Goal: Information Seeking & Learning: Learn about a topic

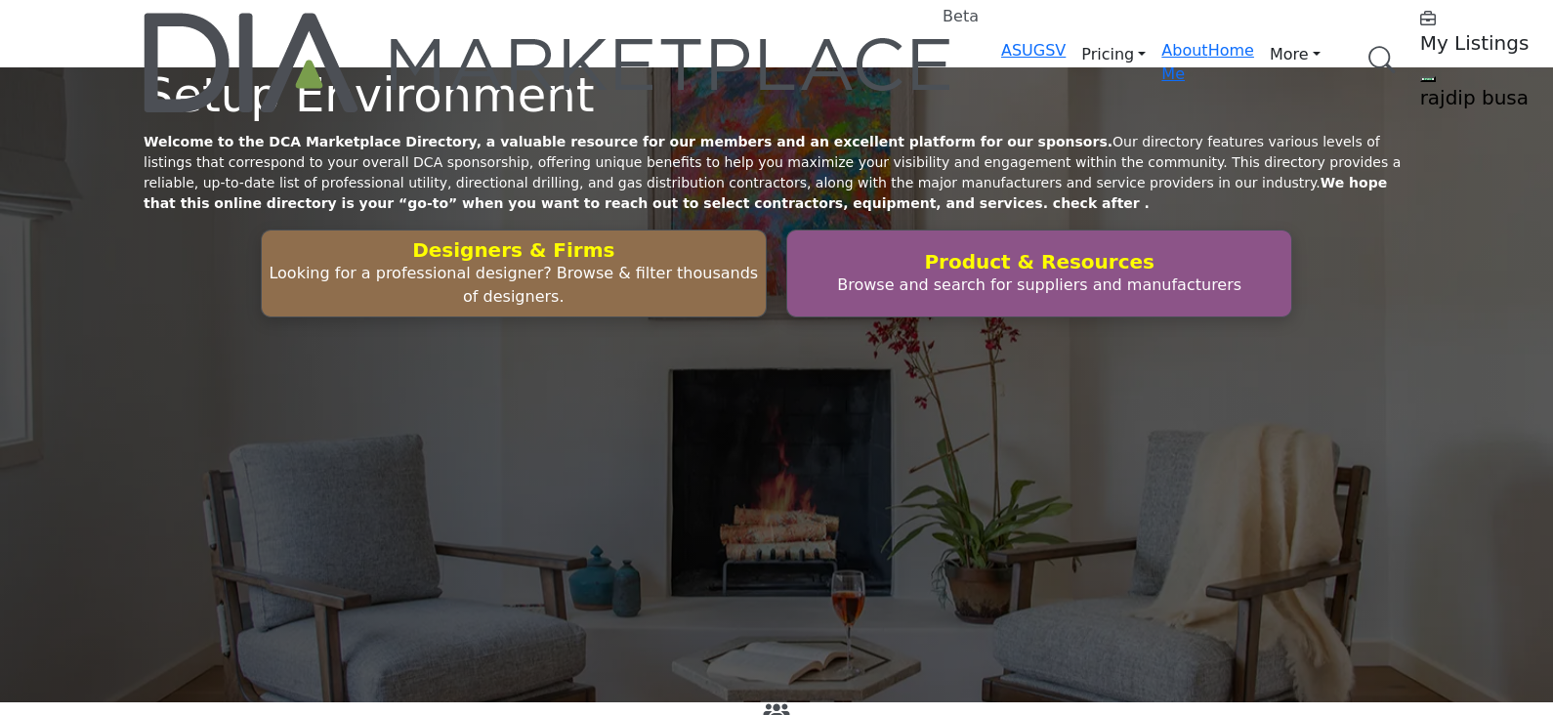
click at [892, 195] on div "Setup Environment Welcome to the DCA Marketplace Directory, a valuable resource…" at bounding box center [776, 384] width 1553 height 635
click at [0, 0] on link "Browse Categories" at bounding box center [0, 0] width 0 height 0
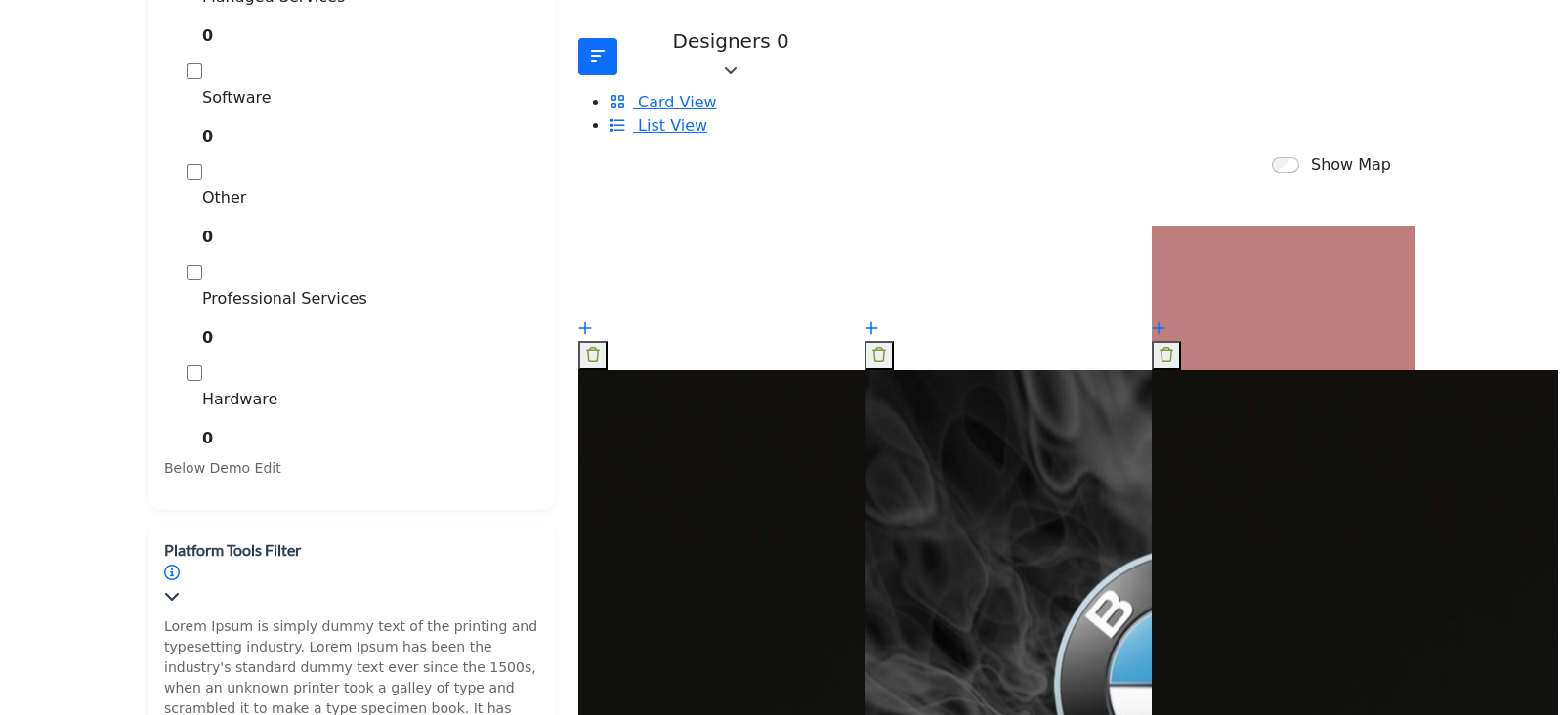
scroll to position [1099, 0]
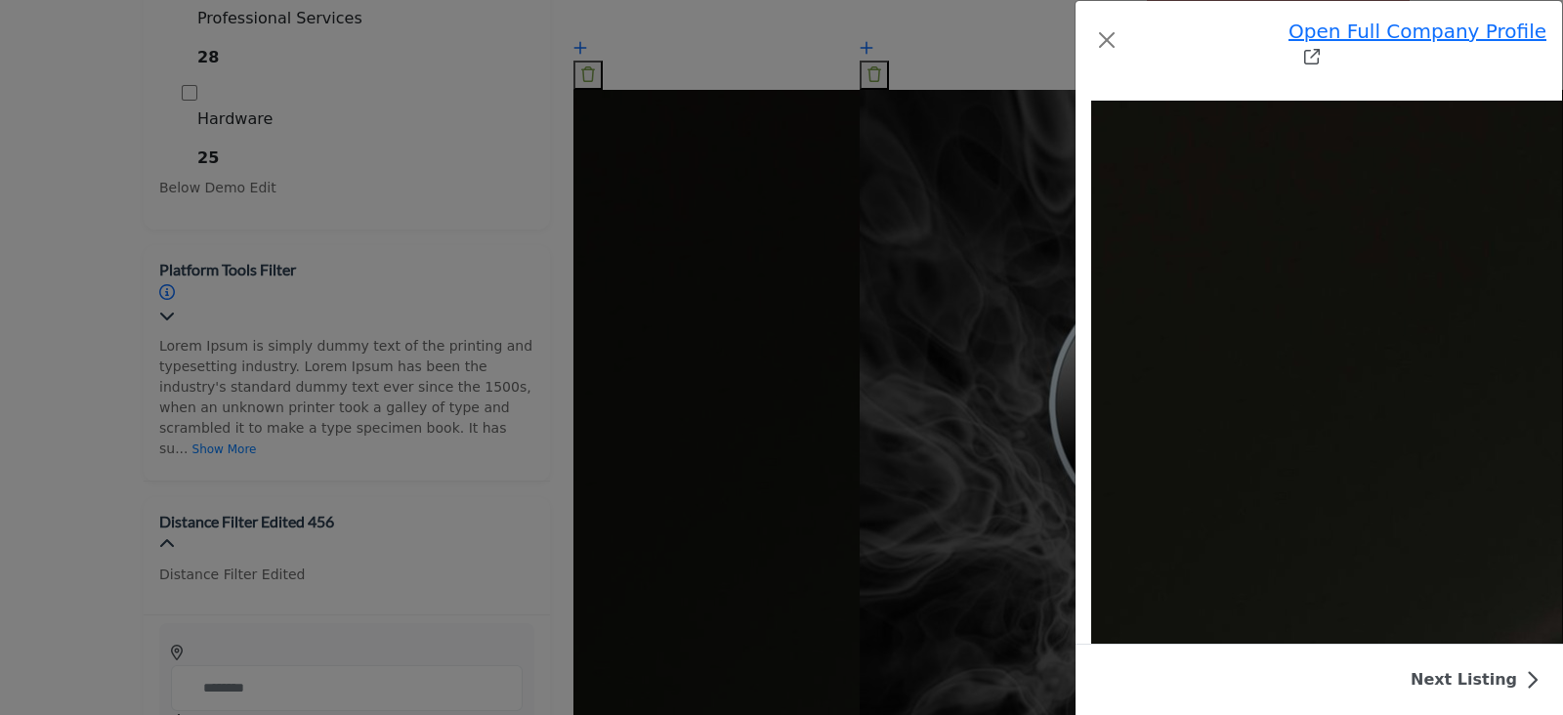
scroll to position [2638, 0]
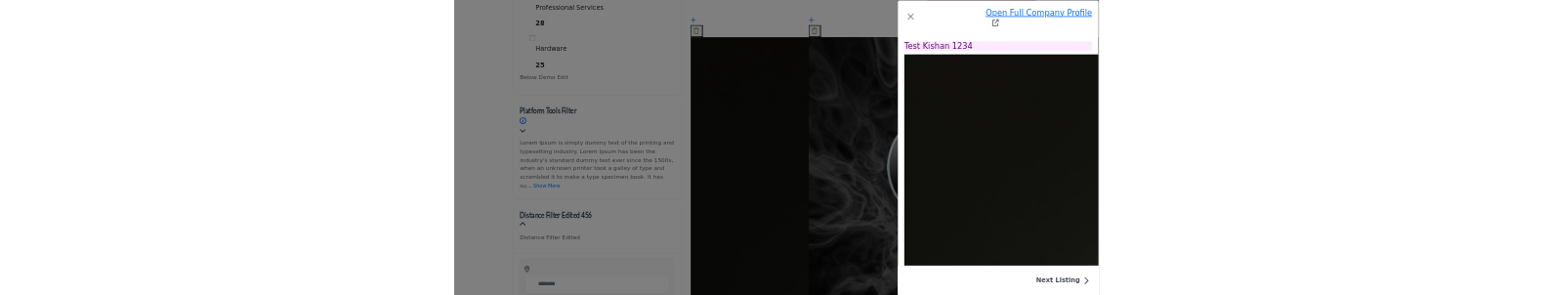
scroll to position [0, 0]
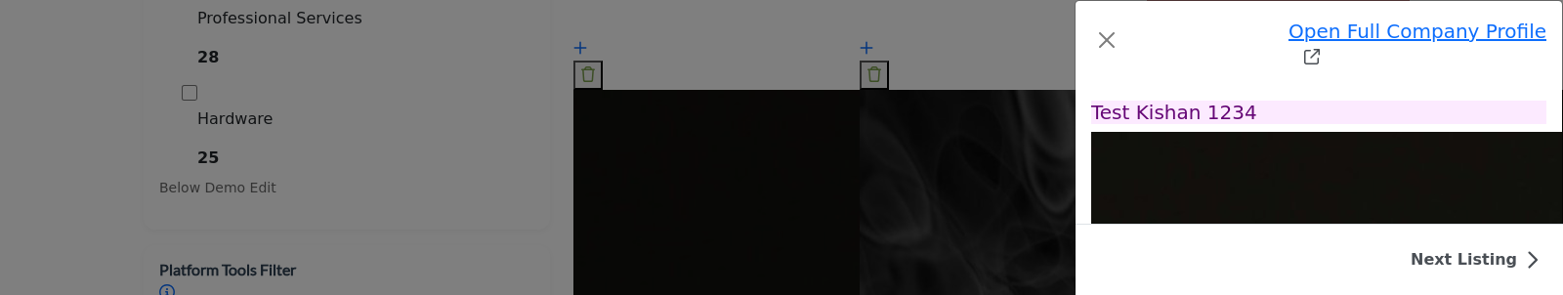
click at [85, 145] on div "Open Full Company Profile Test Kishan 123 Strategic Partner Strategic Partner R…" at bounding box center [781, 147] width 1563 height 295
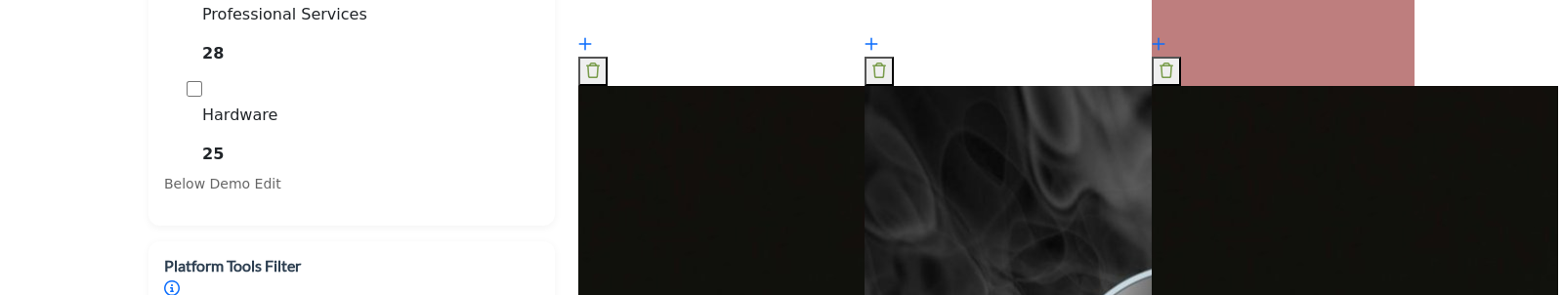
scroll to position [1221, 0]
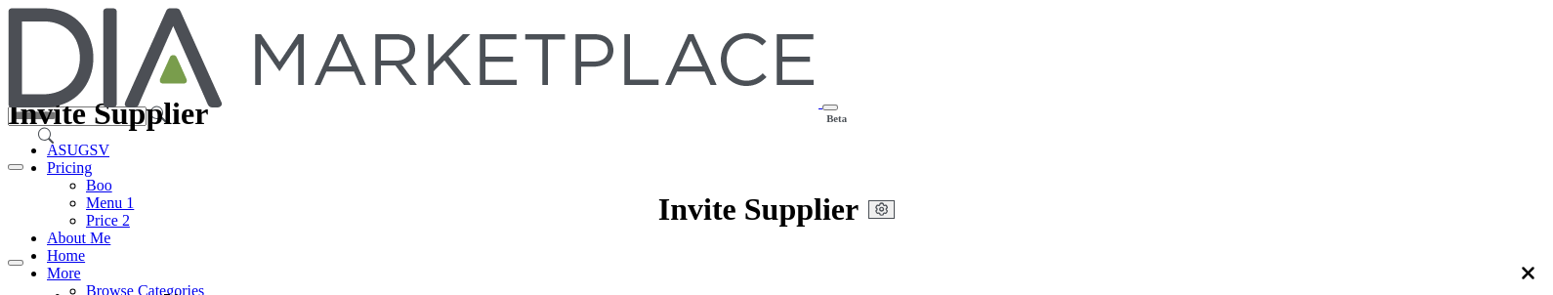
click at [204, 282] on link "Browse Categories" at bounding box center [145, 290] width 118 height 17
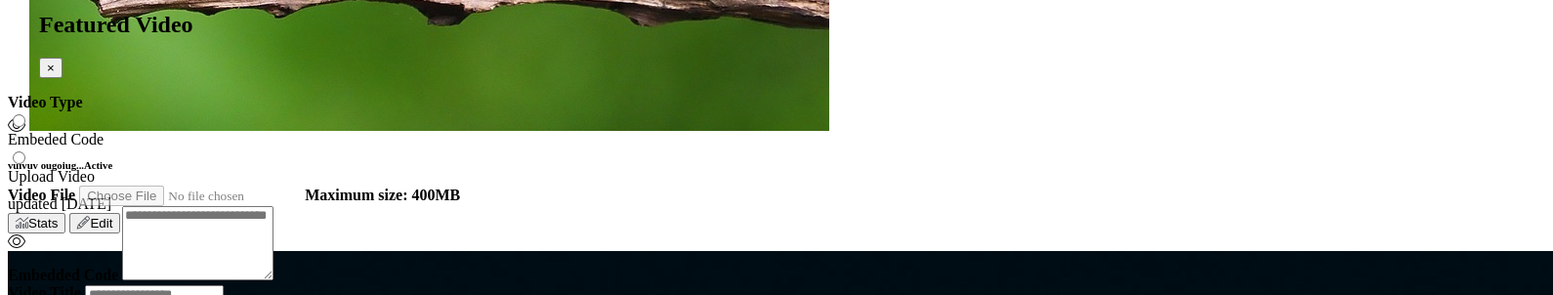
scroll to position [6592, 0]
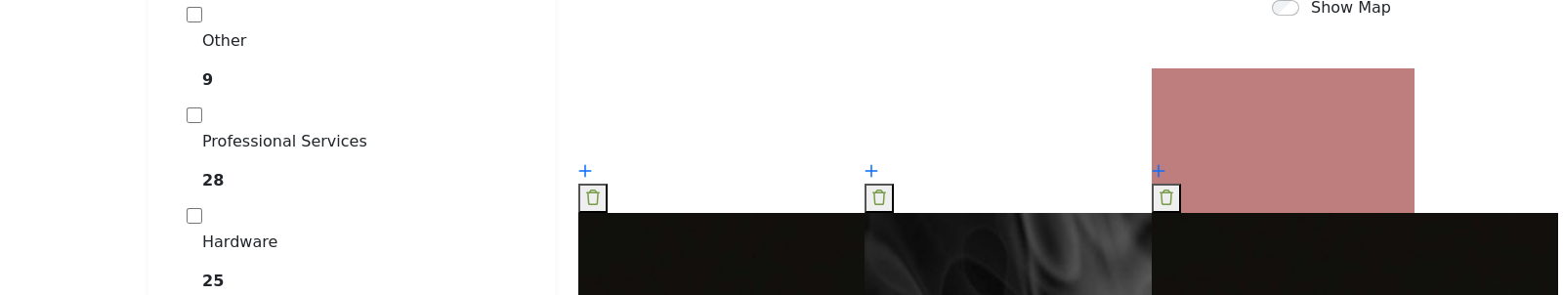
scroll to position [1099, 0]
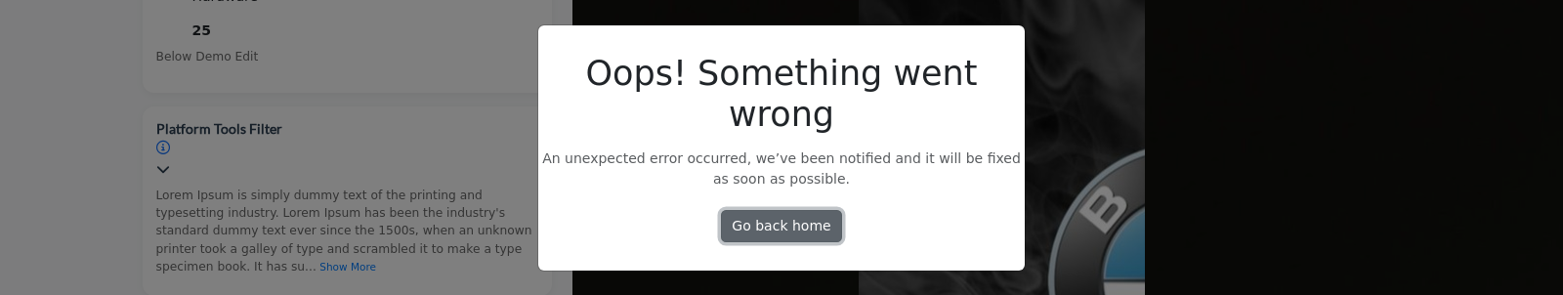
click at [743, 211] on link "Go back home" at bounding box center [781, 226] width 121 height 33
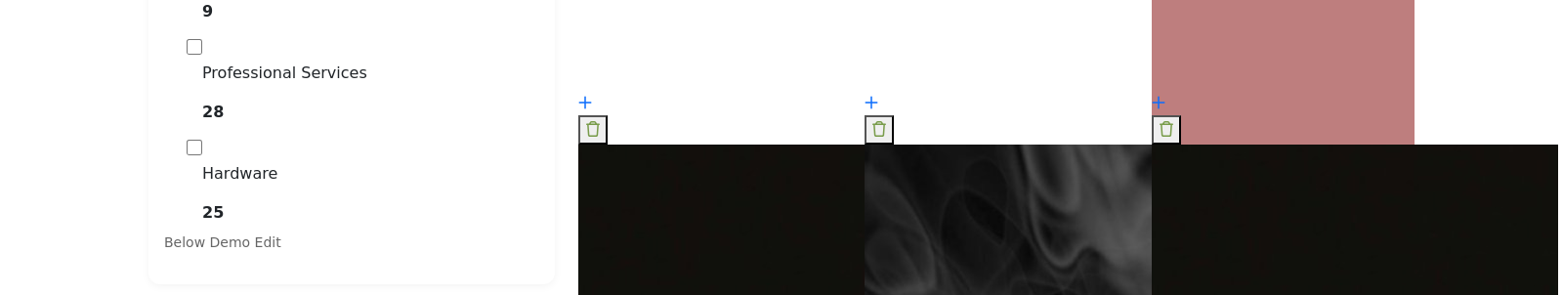
scroll to position [1099, 0]
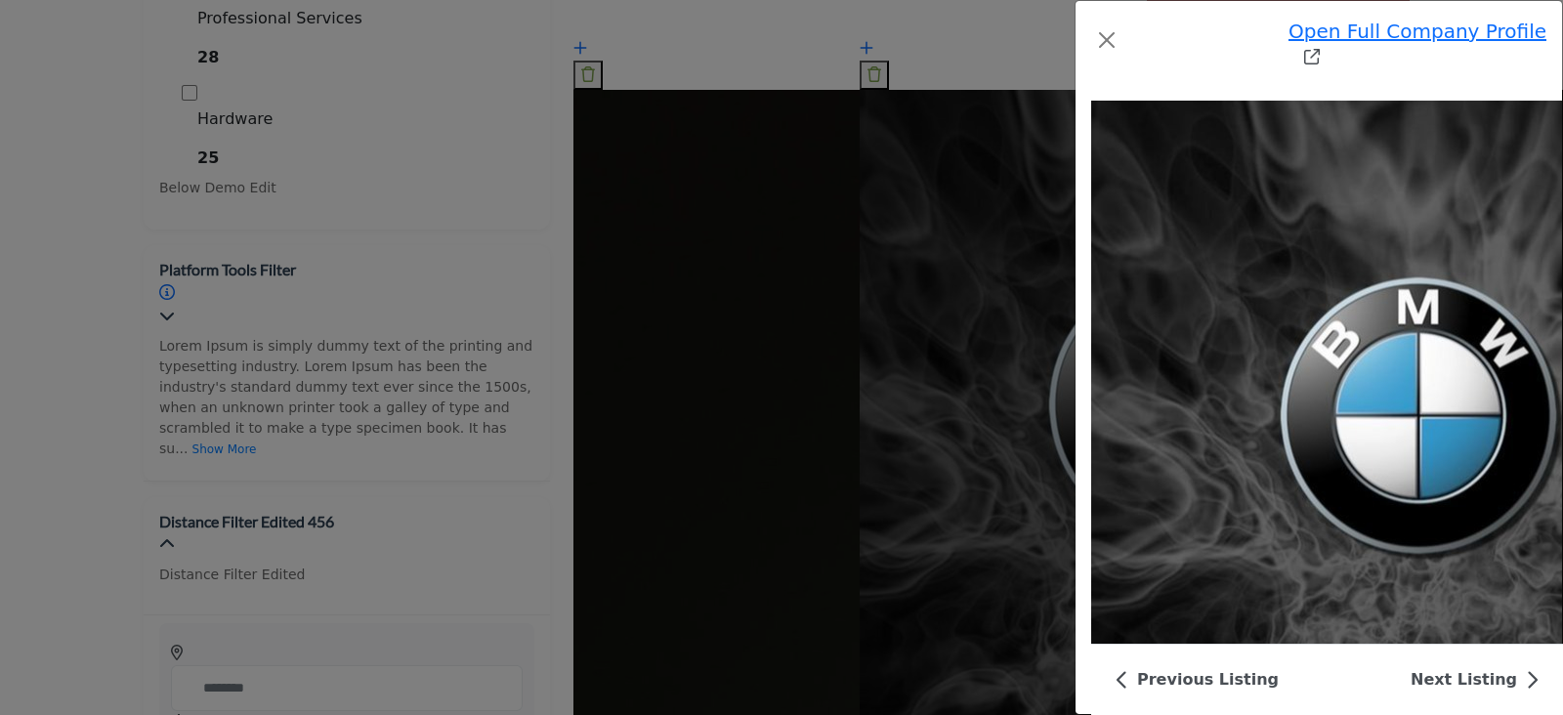
scroll to position [6426, 0]
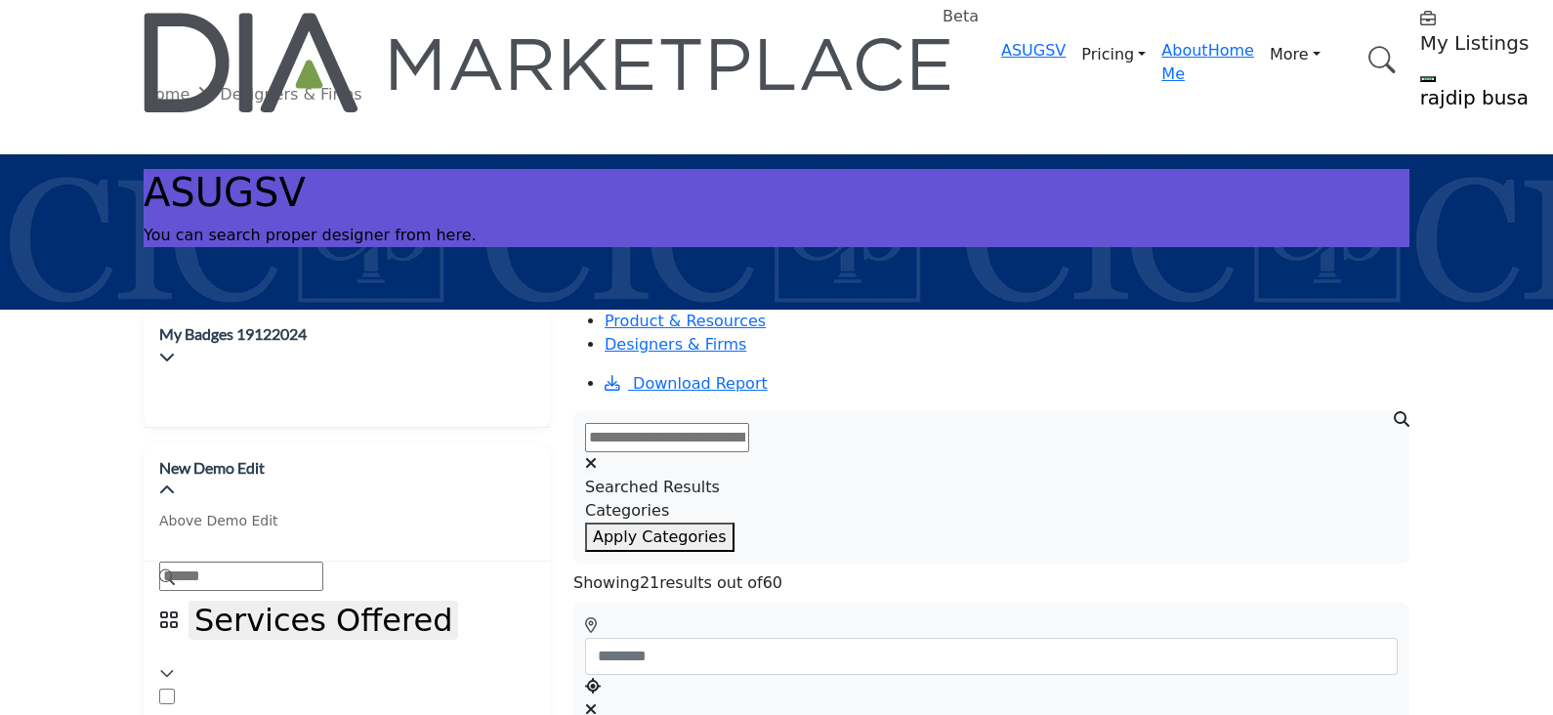
scroll to position [610, 0]
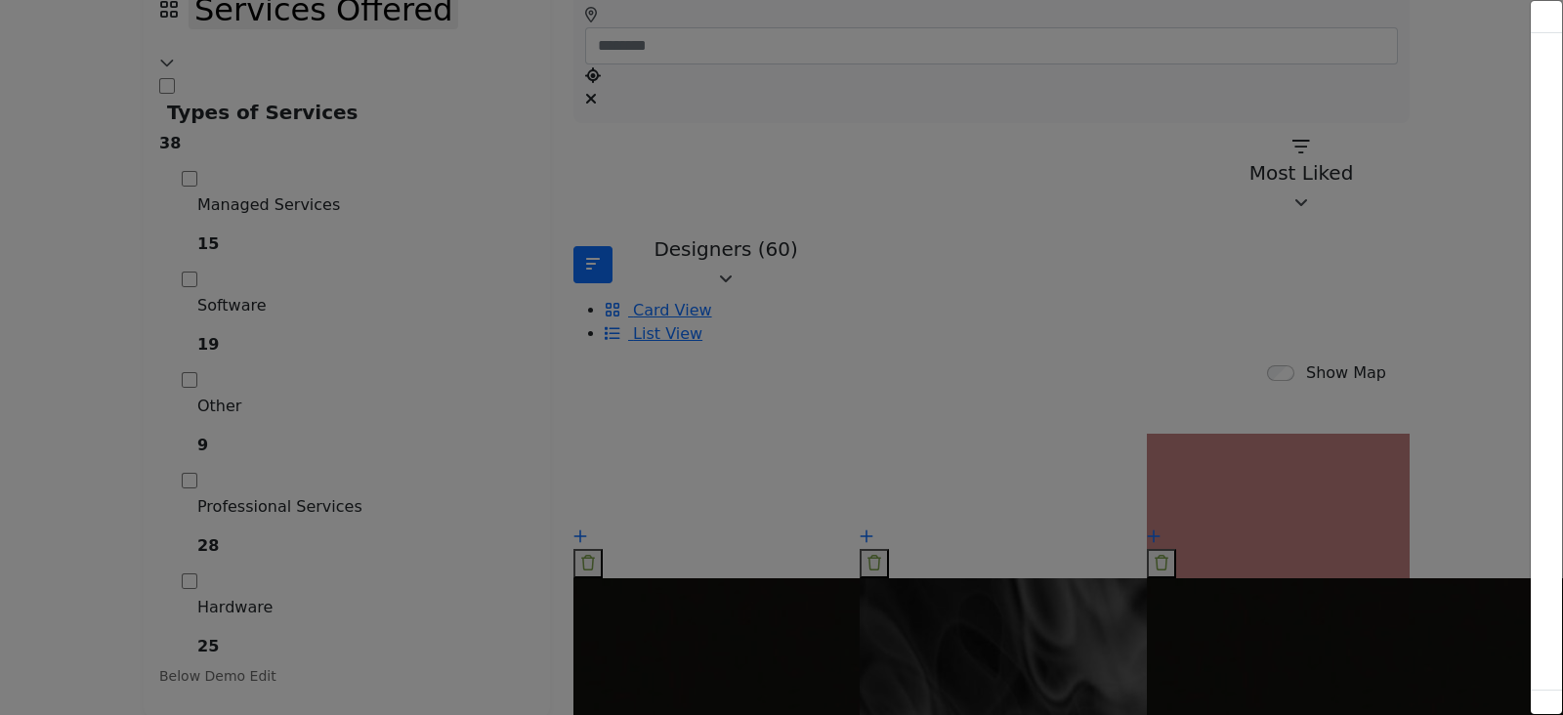
click at [97, 129] on div at bounding box center [781, 357] width 1563 height 715
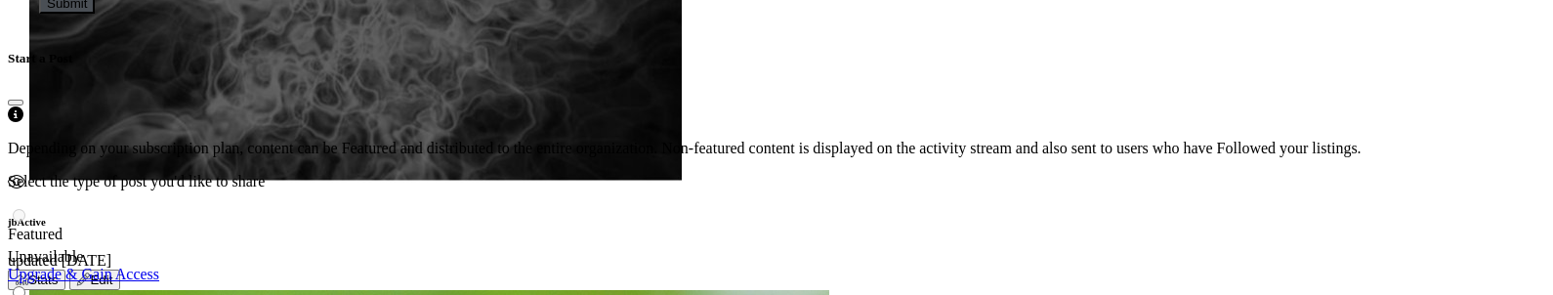
scroll to position [5616, 0]
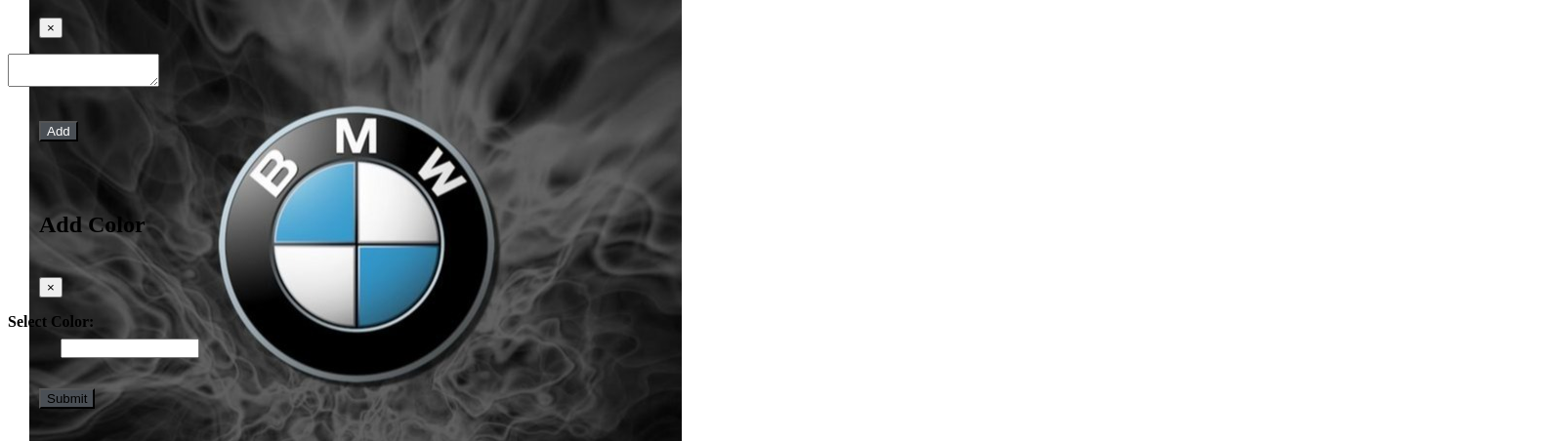
scroll to position [5679, 0]
